Goal: Find specific page/section: Find specific page/section

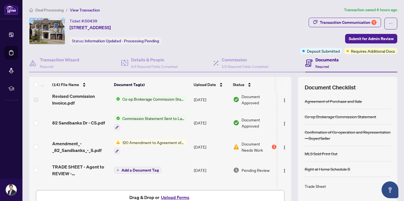
scroll to position [6, 0]
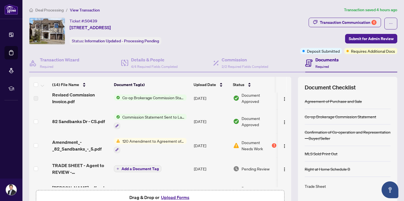
click at [171, 147] on div at bounding box center [150, 150] width 73 height 7
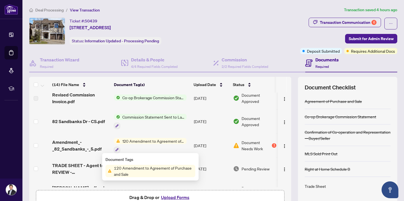
click at [156, 142] on span "120 Amendment to Agreement of Purchase and Sale" at bounding box center [153, 141] width 67 height 6
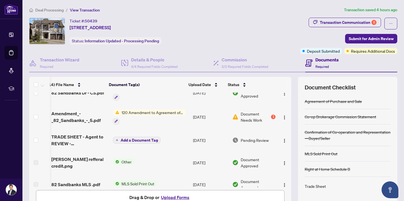
scroll to position [32, 6]
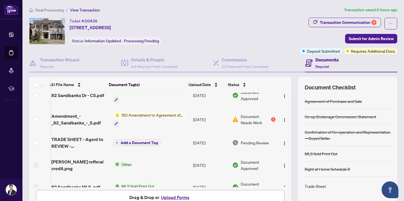
click at [209, 118] on td "[DATE]" at bounding box center [210, 120] width 39 height 24
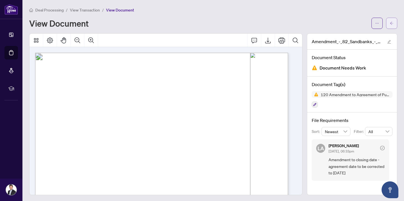
click at [390, 21] on icon "arrow-left" at bounding box center [392, 23] width 4 height 4
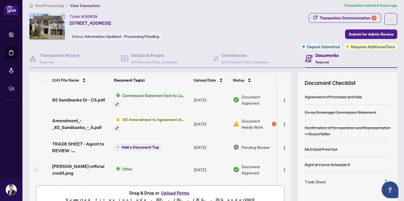
scroll to position [23, 0]
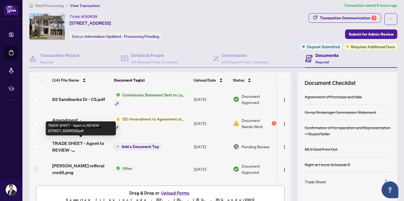
click at [90, 143] on span "TRADE SHEET - Agent to REVIEW - [STREET_ADDRESS]pdf" at bounding box center [80, 146] width 57 height 13
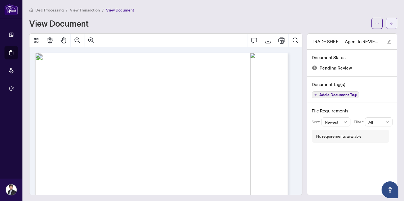
click at [390, 22] on icon "arrow-left" at bounding box center [391, 23] width 3 height 3
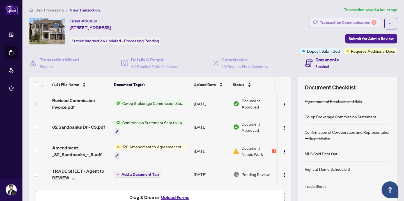
click at [352, 22] on div "Transaction Communication 6" at bounding box center [348, 22] width 57 height 9
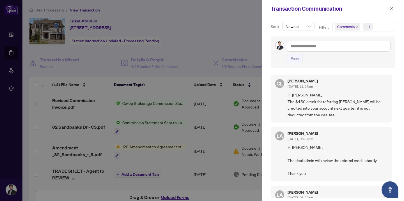
click at [210, 115] on div at bounding box center [202, 100] width 404 height 201
click at [391, 8] on icon "close" at bounding box center [391, 8] width 3 height 3
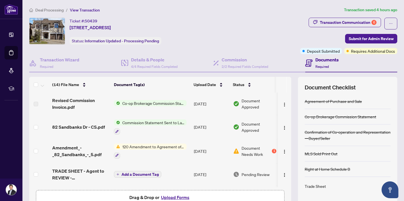
scroll to position [33, 0]
